Goal: Transaction & Acquisition: Purchase product/service

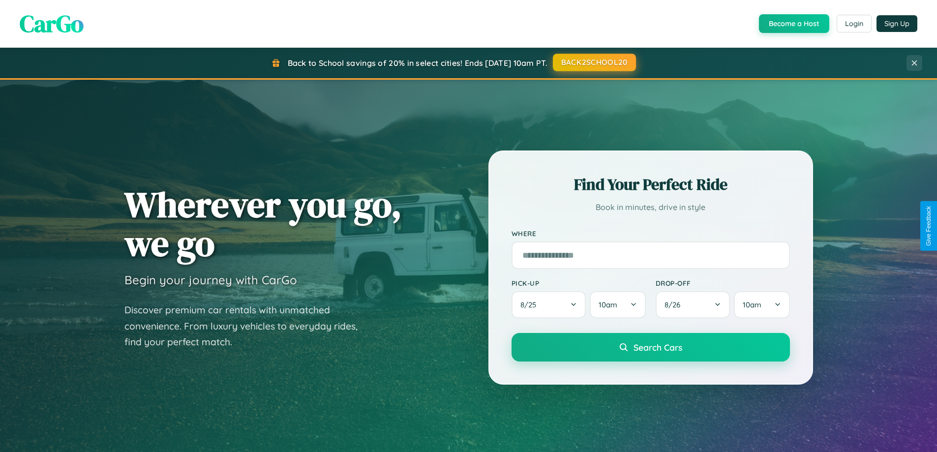
click at [593, 62] on button "BACK2SCHOOL20" at bounding box center [594, 63] width 83 height 18
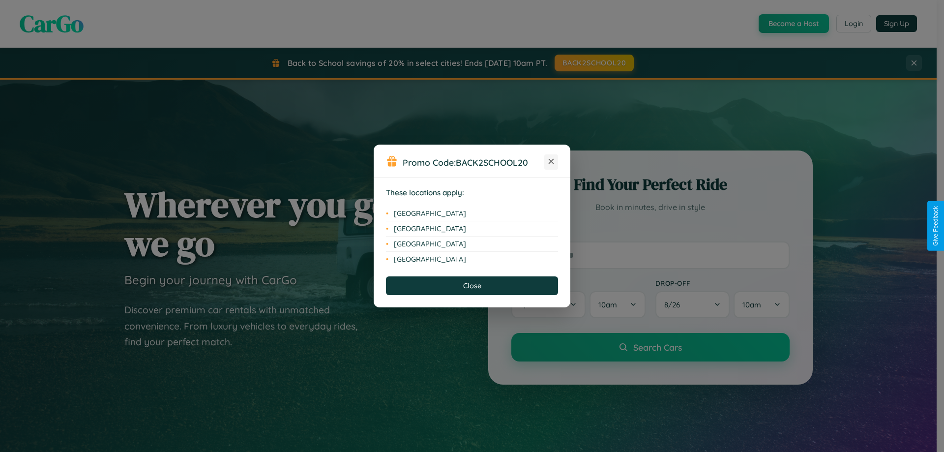
click at [551, 162] on icon at bounding box center [551, 161] width 5 height 5
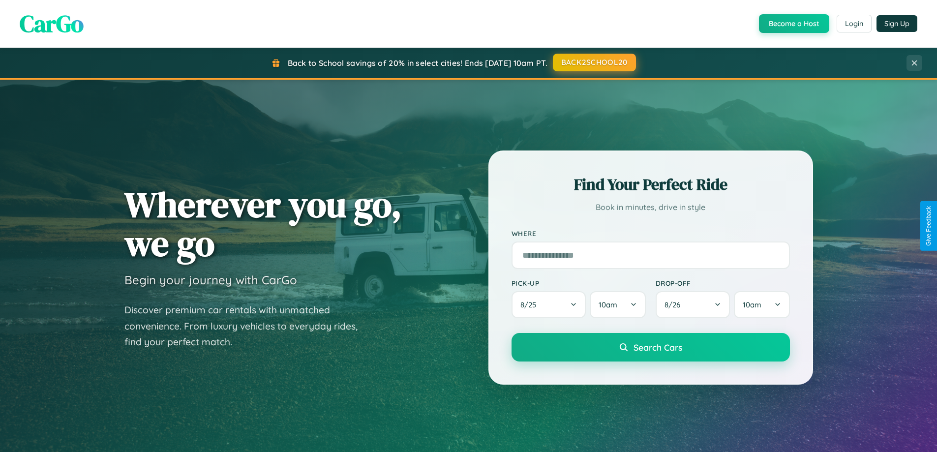
click at [593, 62] on button "BACK2SCHOOL20" at bounding box center [594, 63] width 83 height 18
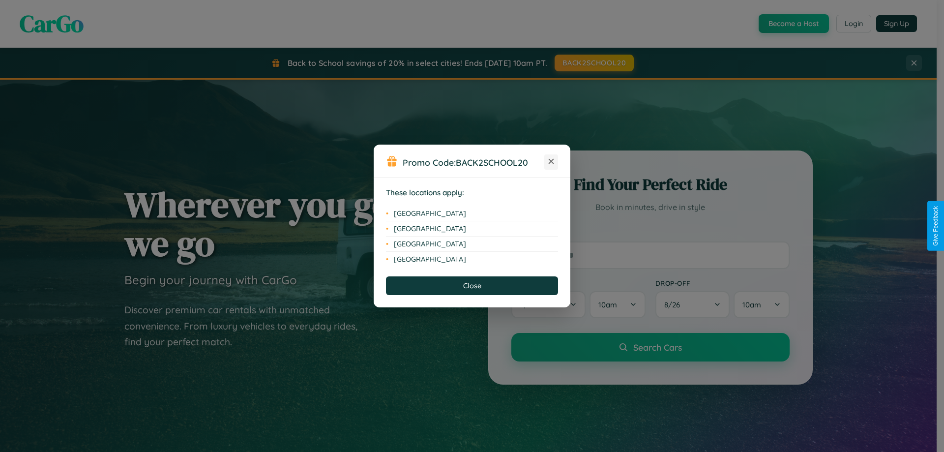
click at [551, 162] on icon at bounding box center [551, 161] width 5 height 5
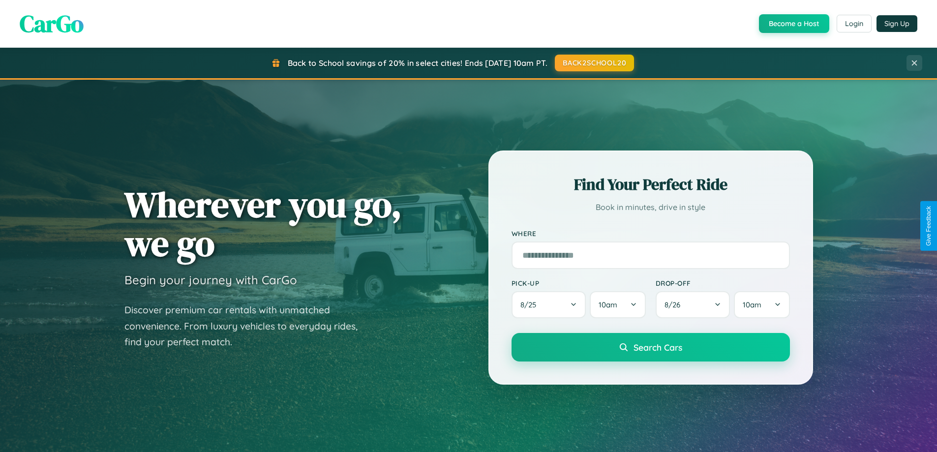
scroll to position [424, 0]
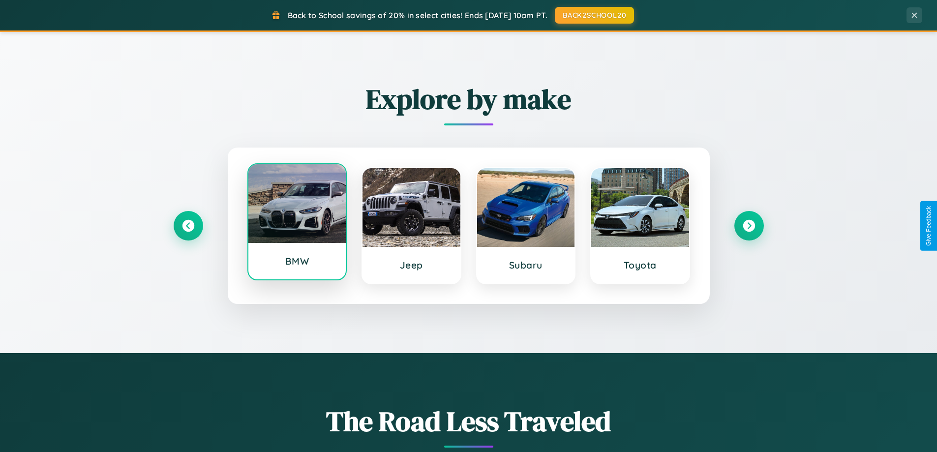
click at [296, 224] on div at bounding box center [297, 203] width 98 height 79
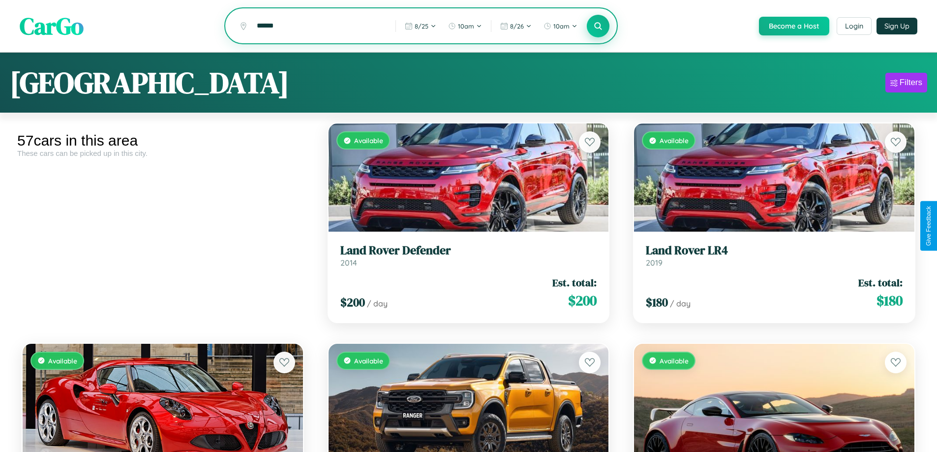
click at [597, 27] on icon at bounding box center [597, 25] width 9 height 9
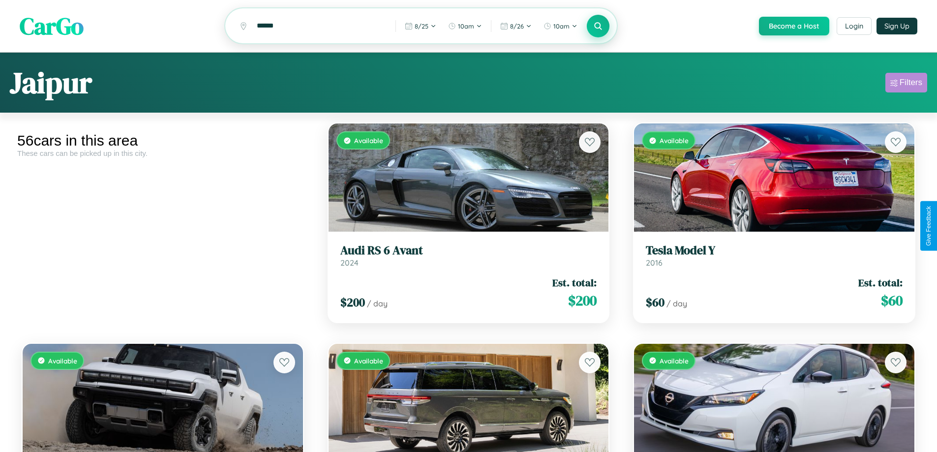
click at [906, 84] on div "Filters" at bounding box center [910, 83] width 23 height 10
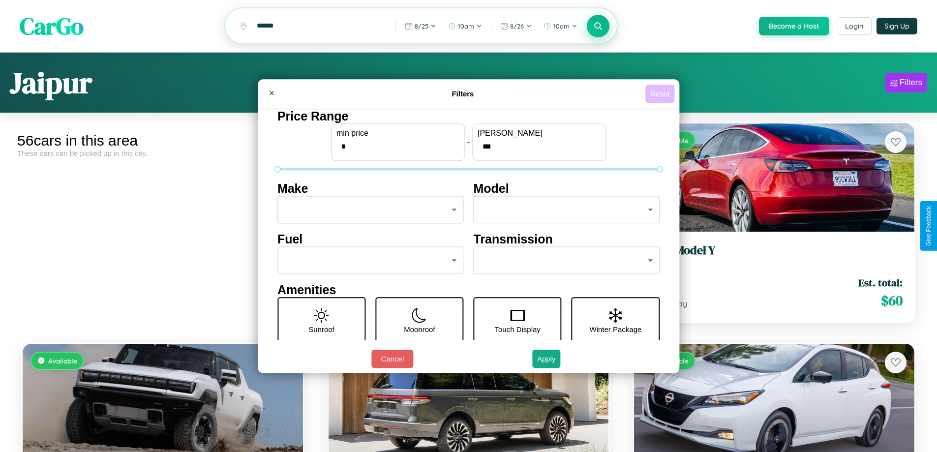
click at [661, 93] on button "Reset" at bounding box center [659, 94] width 29 height 18
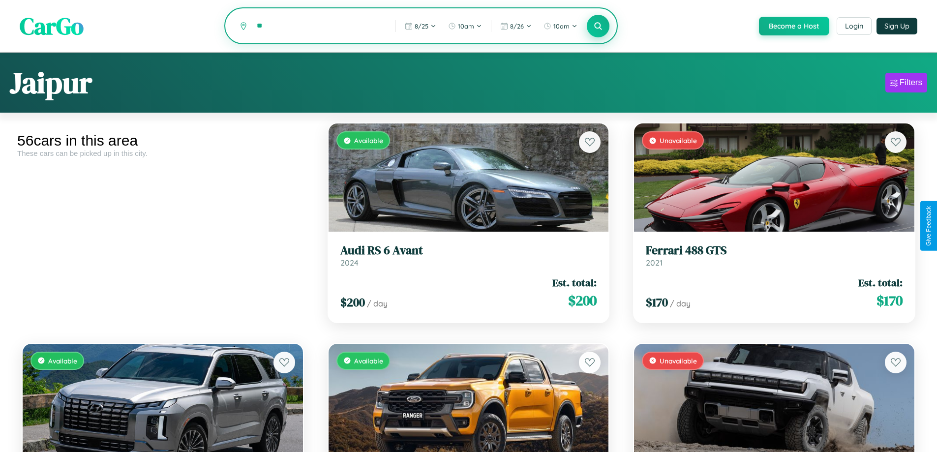
type input "*"
type input "*********"
click at [597, 27] on icon at bounding box center [597, 25] width 9 height 9
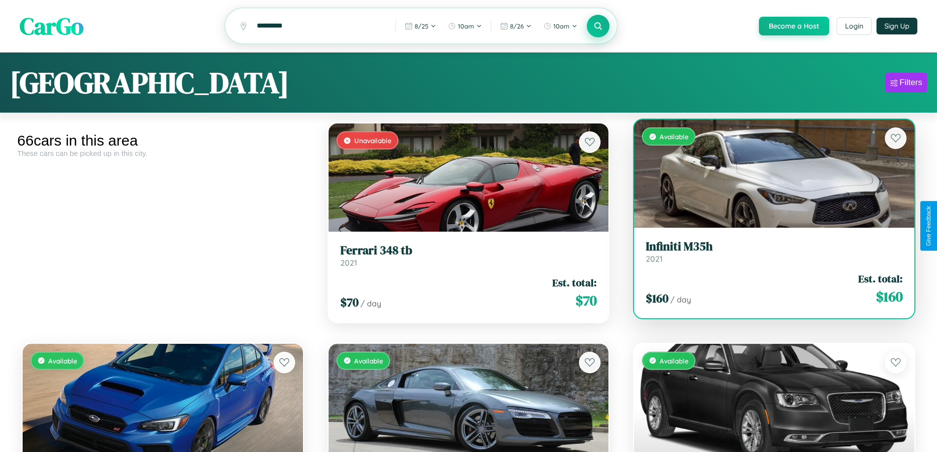
click at [767, 257] on link "Infiniti M35h 2021" at bounding box center [774, 251] width 257 height 24
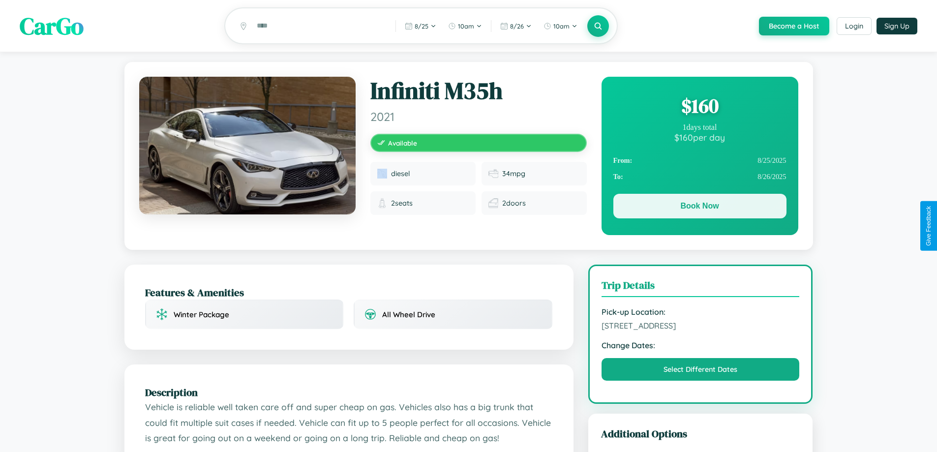
click at [699, 208] on button "Book Now" at bounding box center [699, 206] width 173 height 25
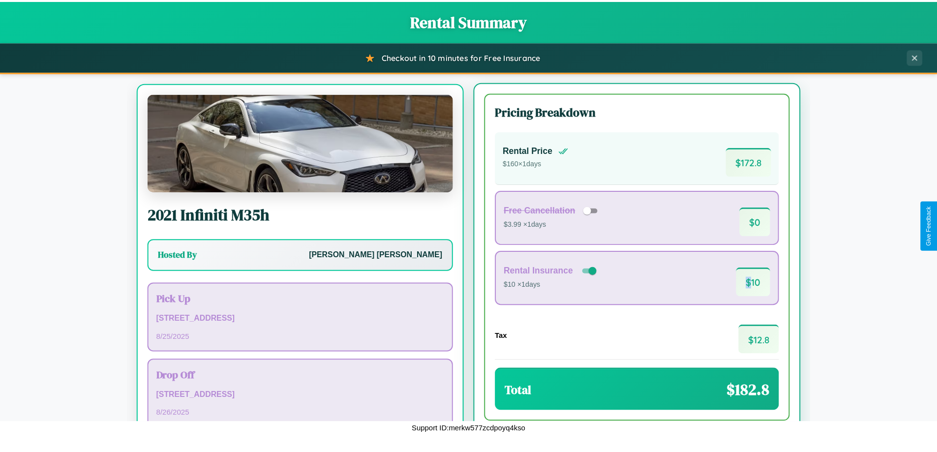
scroll to position [46, 0]
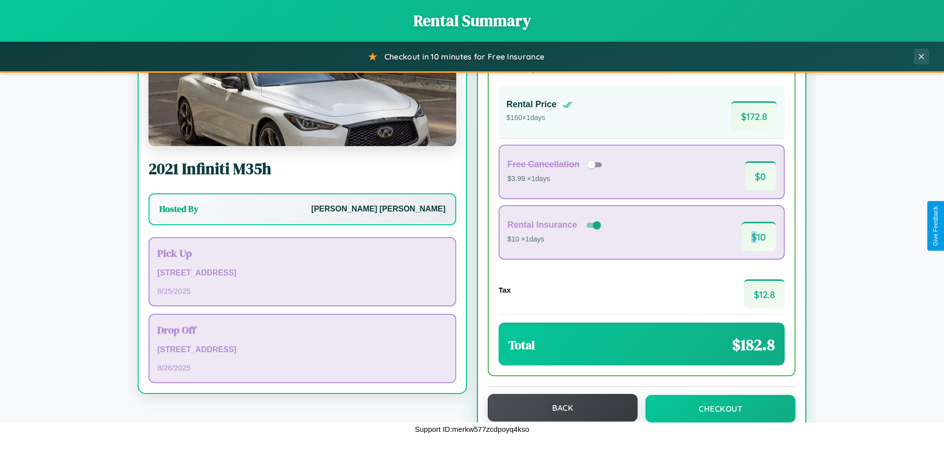
click at [558, 408] on button "Back" at bounding box center [563, 408] width 150 height 28
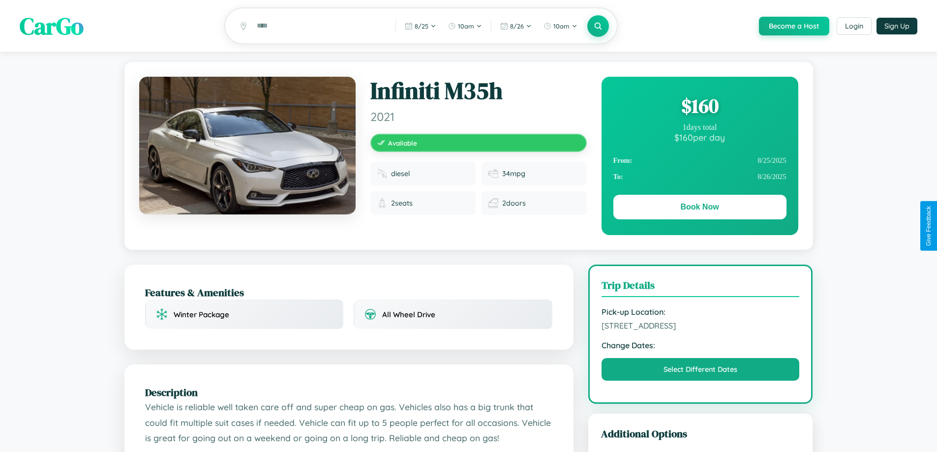
scroll to position [101, 0]
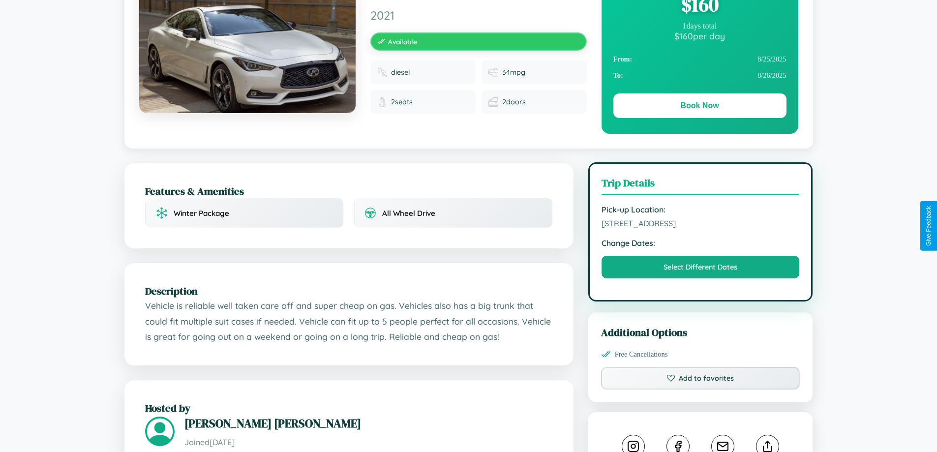
click at [700, 225] on span "[STREET_ADDRESS]" at bounding box center [700, 223] width 198 height 10
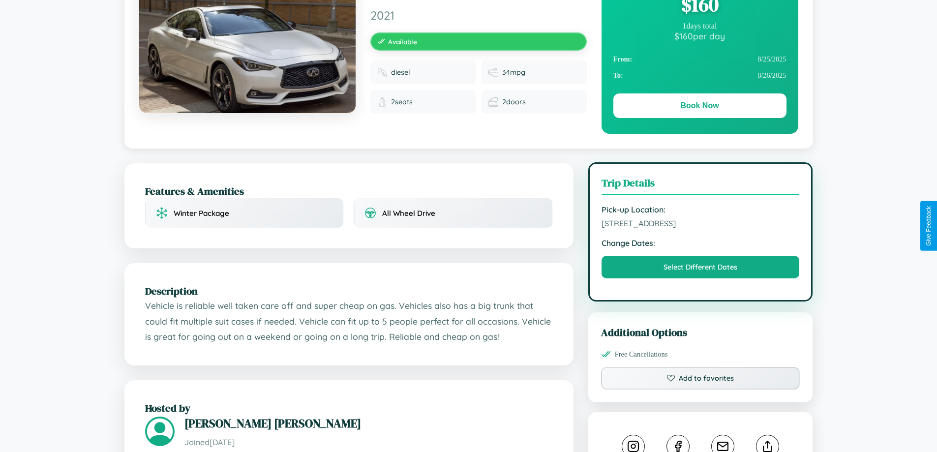
click at [700, 225] on span "[STREET_ADDRESS]" at bounding box center [700, 223] width 198 height 10
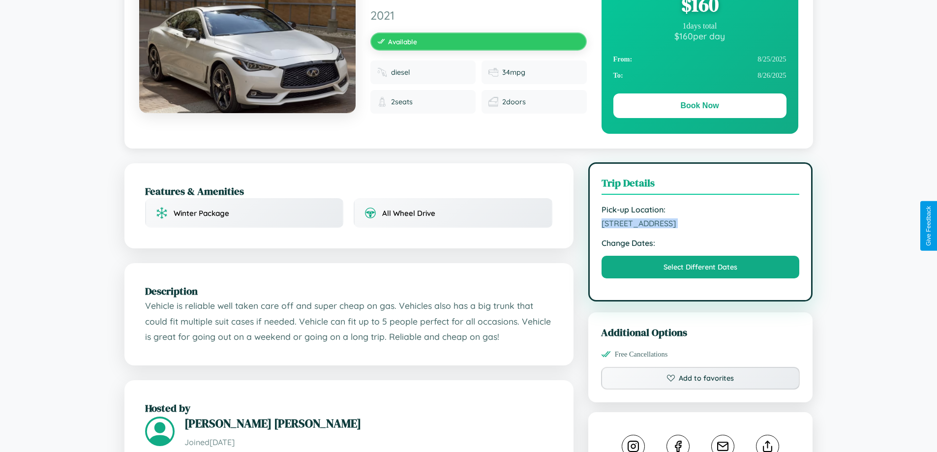
click at [700, 225] on span "[STREET_ADDRESS]" at bounding box center [700, 223] width 198 height 10
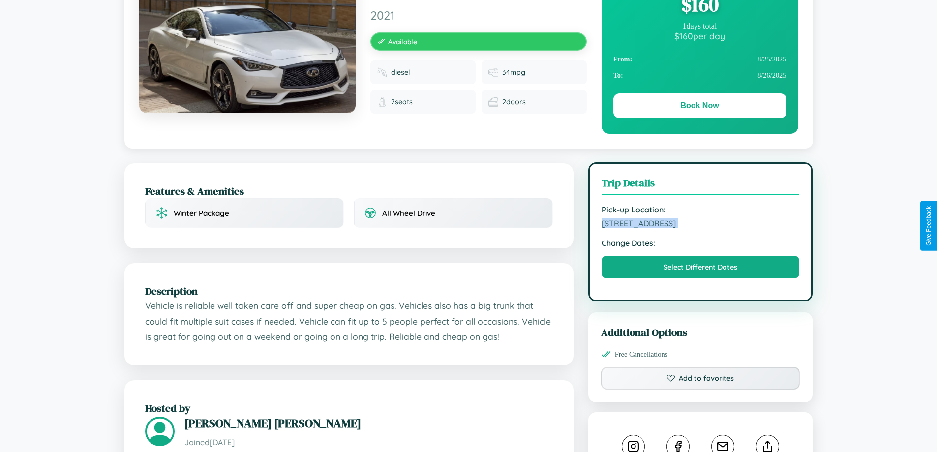
click at [700, 225] on span "[STREET_ADDRESS]" at bounding box center [700, 223] width 198 height 10
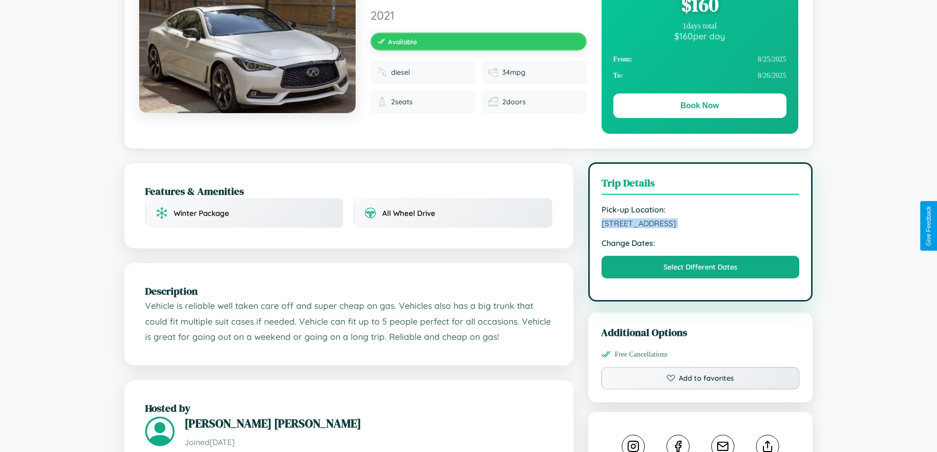
click at [700, 225] on span "[STREET_ADDRESS]" at bounding box center [700, 223] width 198 height 10
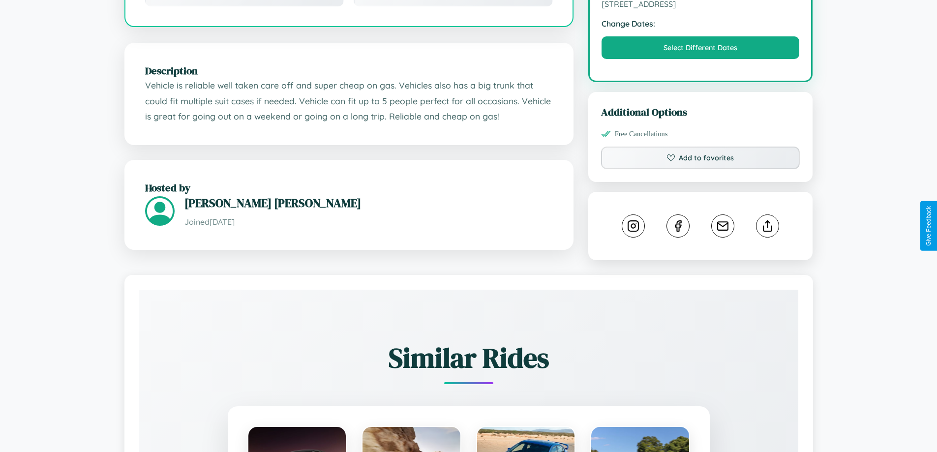
scroll to position [323, 0]
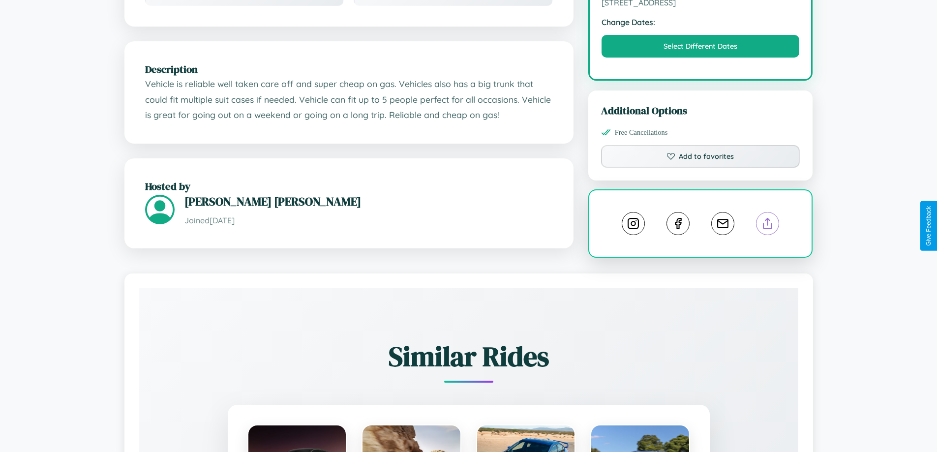
click at [767, 225] on line at bounding box center [767, 221] width 0 height 7
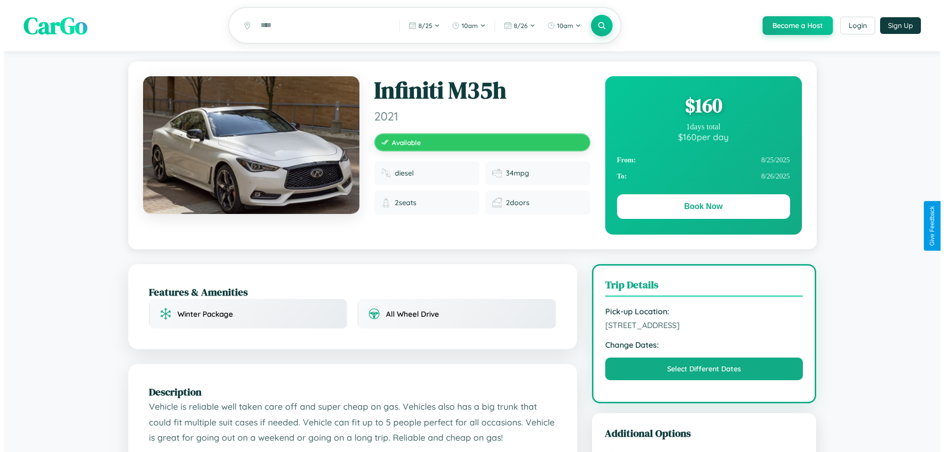
scroll to position [0, 0]
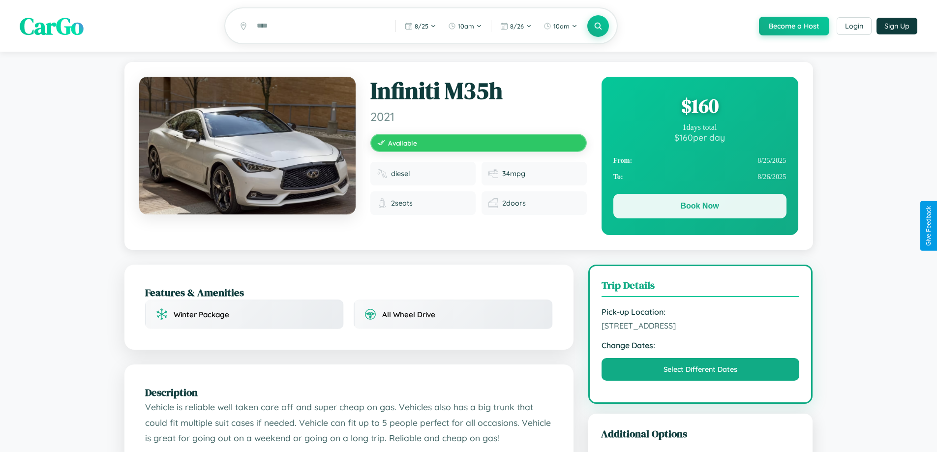
click at [699, 207] on button "Book Now" at bounding box center [699, 206] width 173 height 25
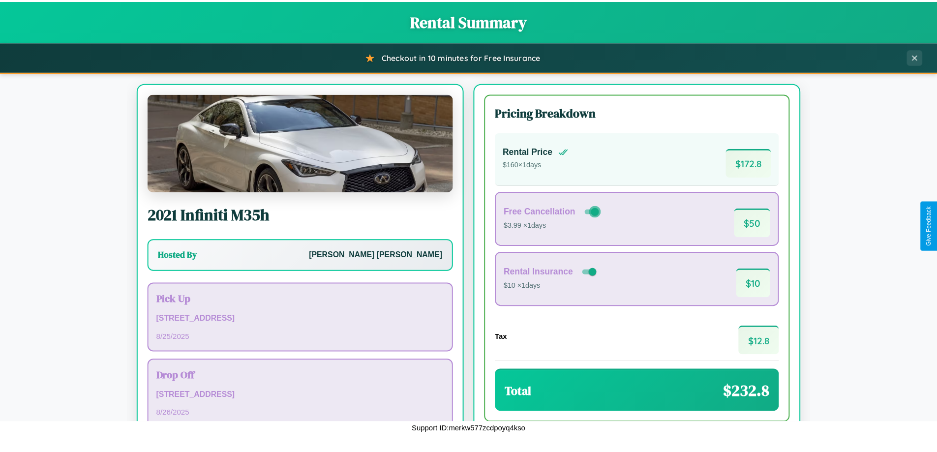
scroll to position [67, 0]
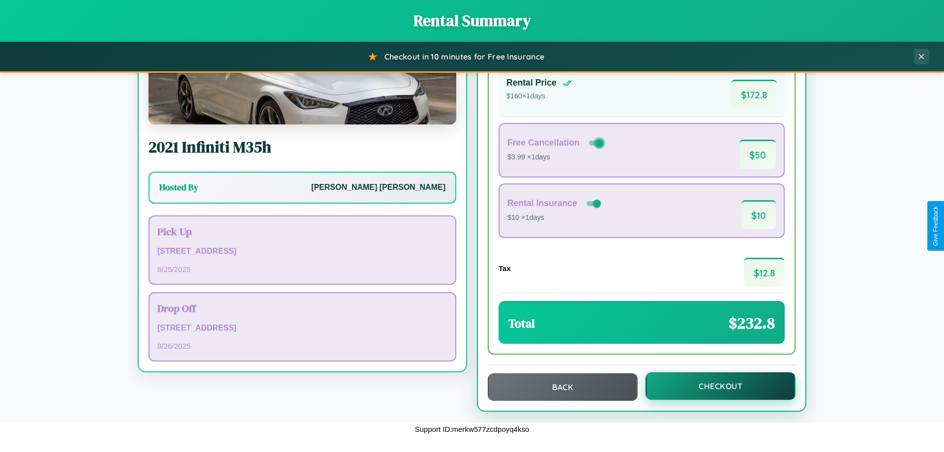
click at [714, 386] on button "Checkout" at bounding box center [721, 386] width 150 height 28
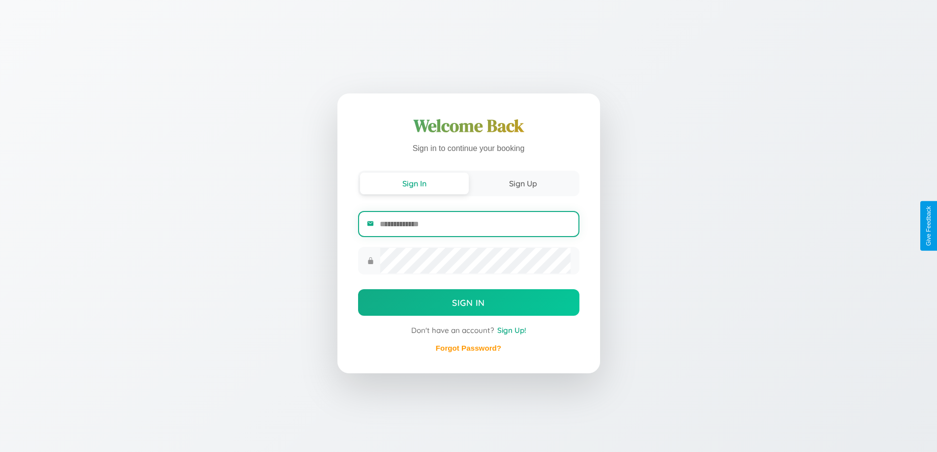
click at [474, 224] on input "email" at bounding box center [475, 224] width 190 height 24
type input "**********"
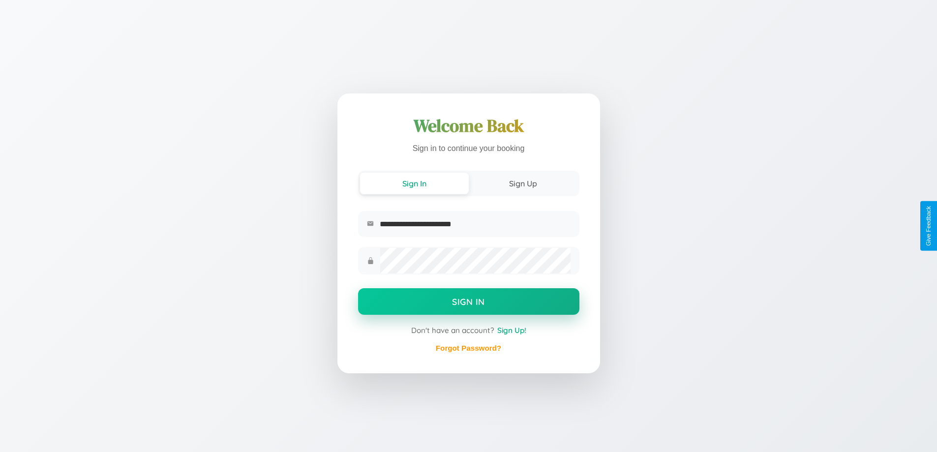
click at [468, 303] on button "Sign In" at bounding box center [468, 301] width 221 height 27
